Goal: Task Accomplishment & Management: Use online tool/utility

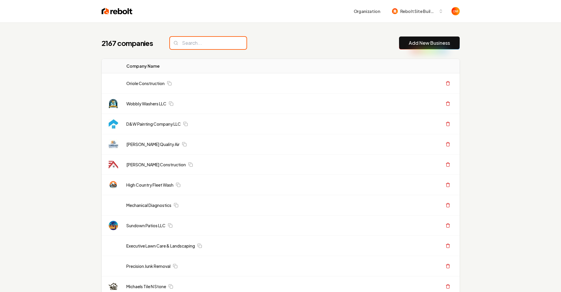
click at [227, 42] on input "search" at bounding box center [208, 43] width 77 height 12
click at [250, 43] on div "2167 companies Add New Business" at bounding box center [281, 43] width 358 height 13
click at [209, 44] on input "search" at bounding box center [208, 43] width 77 height 12
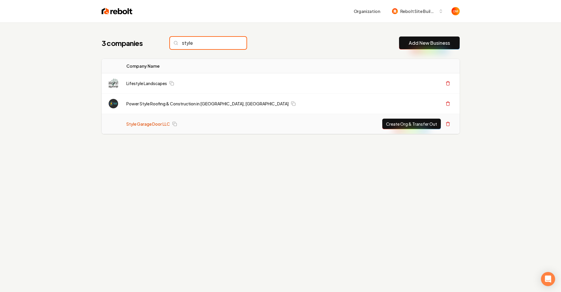
type input "style"
click at [154, 122] on link "Style Garage Door LLC" at bounding box center [148, 124] width 44 height 6
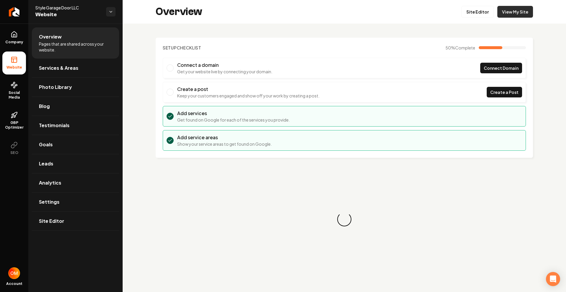
click at [505, 11] on link "View My Site" at bounding box center [515, 12] width 36 height 12
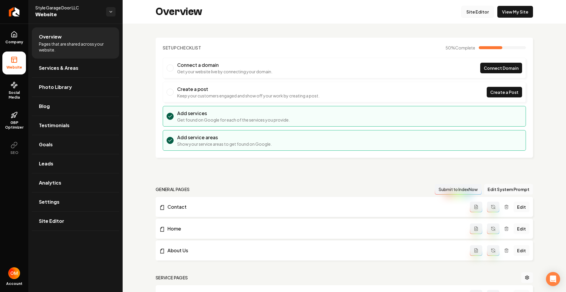
click at [469, 12] on link "Site Editor" at bounding box center [477, 12] width 32 height 12
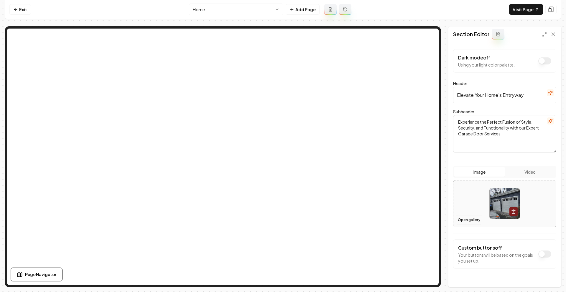
click at [465, 220] on button "Open gallery" at bounding box center [469, 219] width 27 height 9
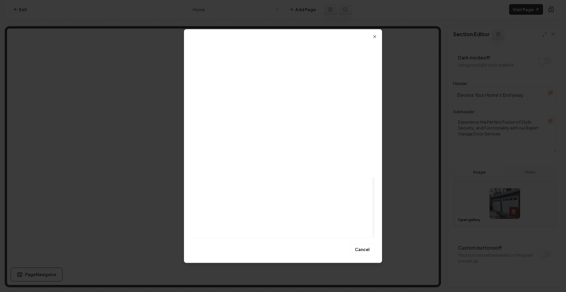
scroll to position [442, 0]
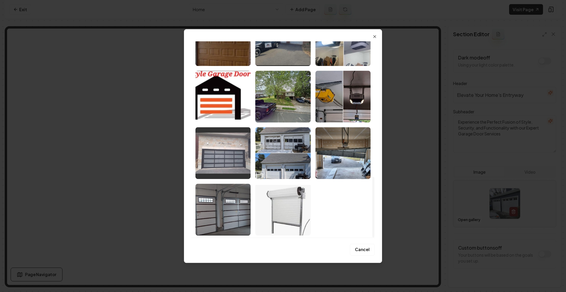
click at [233, 168] on img "Select image image_68b079595c7cd75eb8e20b20.jpeg" at bounding box center [222, 153] width 55 height 52
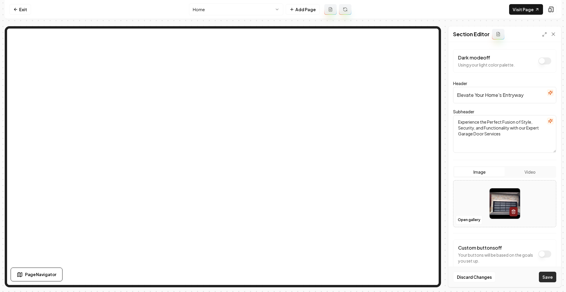
click at [543, 276] on button "Save" at bounding box center [547, 277] width 17 height 11
click at [455, 218] on div at bounding box center [504, 204] width 103 height 40
click at [460, 220] on button "Open gallery" at bounding box center [469, 219] width 27 height 9
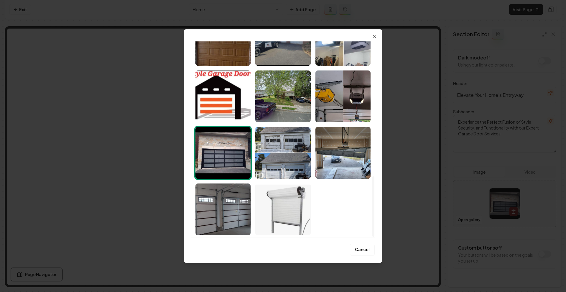
scroll to position [269, 0]
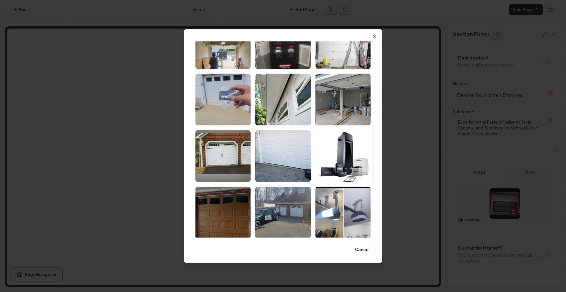
click at [358, 251] on button "Cancel" at bounding box center [362, 250] width 25 height 12
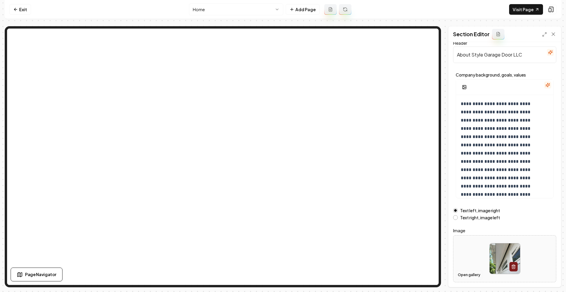
scroll to position [26, 0]
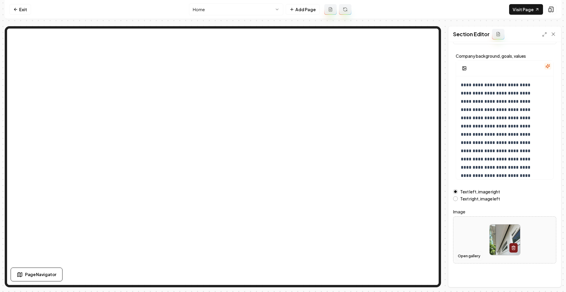
click at [468, 256] on button "Open gallery" at bounding box center [469, 256] width 27 height 9
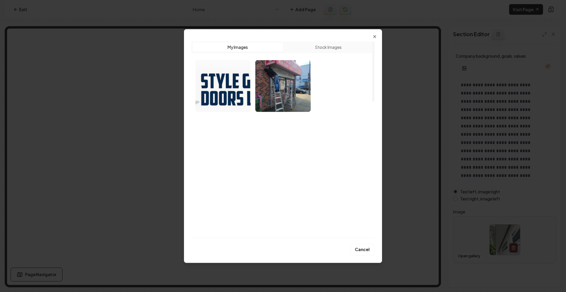
scroll to position [119, 0]
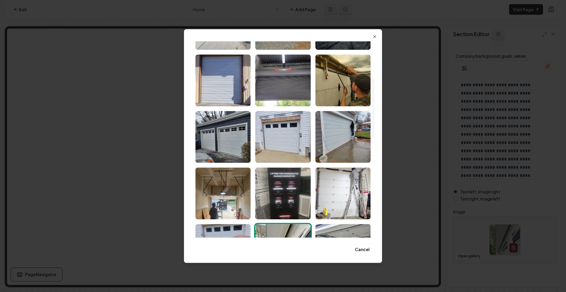
click at [347, 80] on img "Select image image_68b079595c7cd75eb8e20e28.jpeg" at bounding box center [342, 81] width 55 height 52
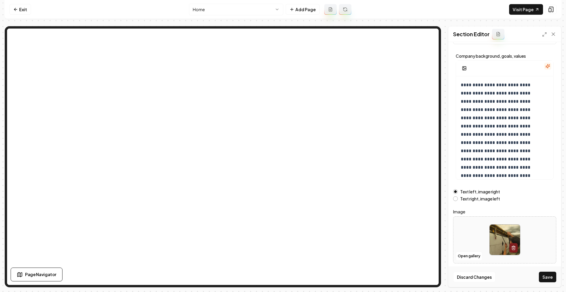
click at [550, 275] on button "Save" at bounding box center [547, 277] width 17 height 11
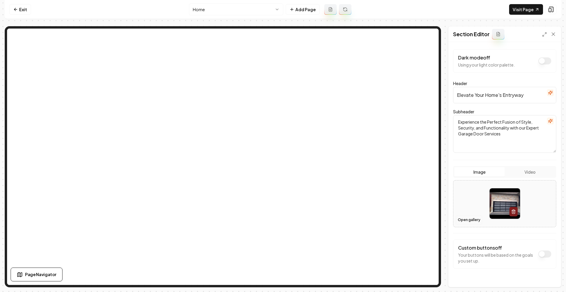
click at [465, 220] on button "Open gallery" at bounding box center [469, 219] width 27 height 9
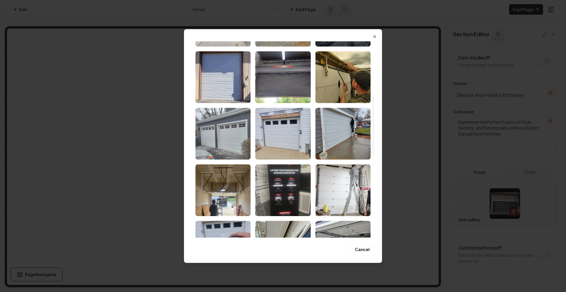
scroll to position [111, 0]
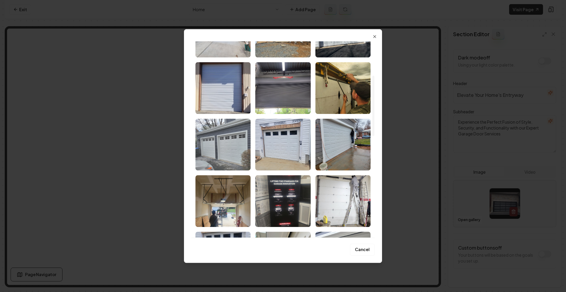
click at [220, 143] on img "Select image image_68b0795a5c7cd75eb8e2101b.jpeg" at bounding box center [222, 145] width 55 height 52
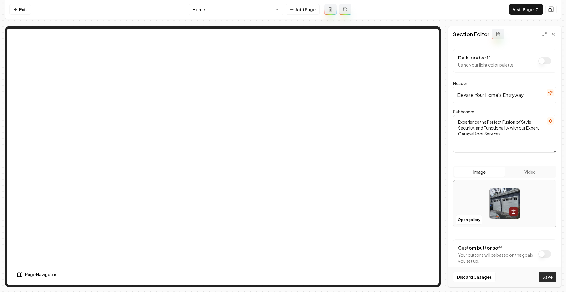
click at [549, 272] on button "Save" at bounding box center [547, 277] width 17 height 11
click at [19, 12] on link "Exit" at bounding box center [20, 9] width 22 height 11
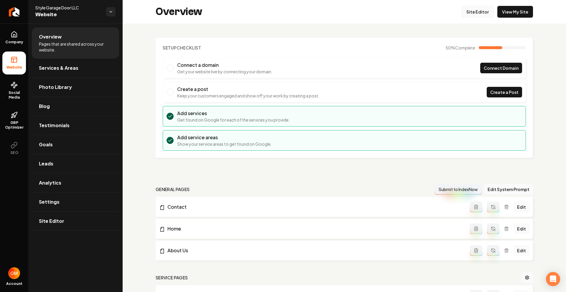
click at [471, 6] on link "Site Editor" at bounding box center [477, 12] width 32 height 12
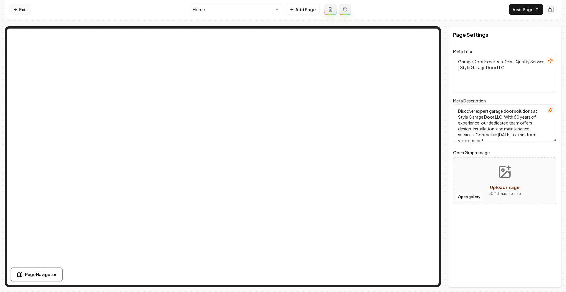
click at [19, 11] on link "Exit" at bounding box center [20, 9] width 22 height 11
